Goal: Find specific page/section: Find specific page/section

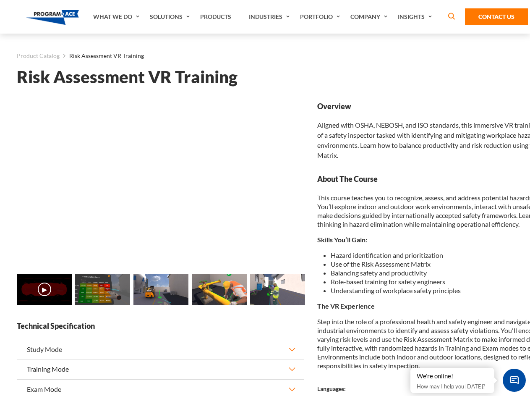
click at [171, 17] on link "Solutions" at bounding box center [171, 17] width 50 height 34
click at [0, 0] on div "AI & Computer Vision Solutions Computer Vision Quality Control AI tools for fas…" at bounding box center [0, 0] width 0 height 0
click at [0, 0] on div "AI & Computer Vision Solutions Virtual Training Solutions Virtual Tour Solution…" at bounding box center [0, 0] width 0 height 0
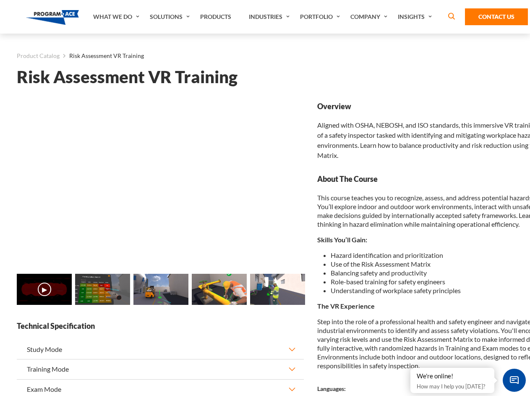
click at [0, 0] on div "AI & Computer Vision Solutions Virtual Training Solutions Virtual Tour Solution…" at bounding box center [0, 0] width 0 height 0
click at [0, 0] on div "AI & Computer Vision Solutions Computer Vision Quality Control AI tools for fas…" at bounding box center [0, 0] width 0 height 0
